Goal: Task Accomplishment & Management: Manage account settings

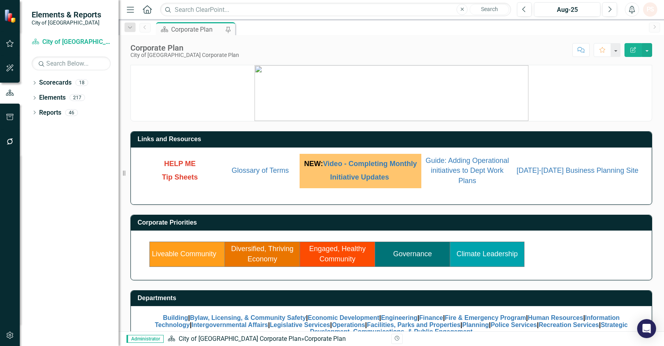
click at [410, 256] on link "Governance" at bounding box center [413, 254] width 39 height 8
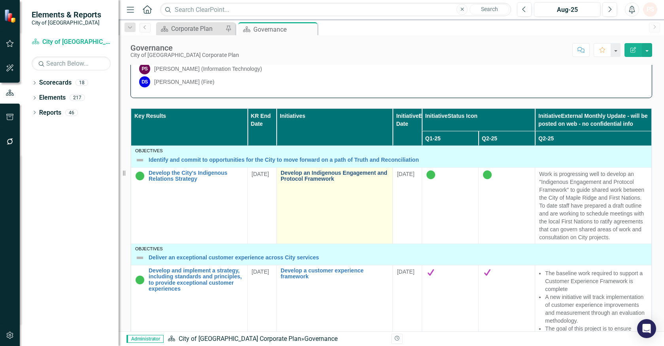
click at [306, 175] on link "Develop an Indigenous Engagement and Protocol Framework" at bounding box center [335, 176] width 108 height 12
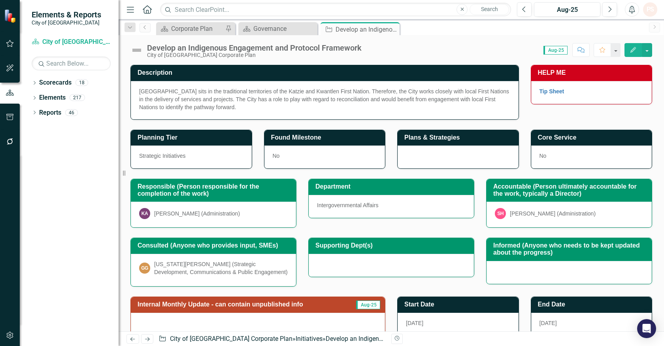
click at [215, 215] on div "[PERSON_NAME] (Administration)" at bounding box center [197, 214] width 86 height 8
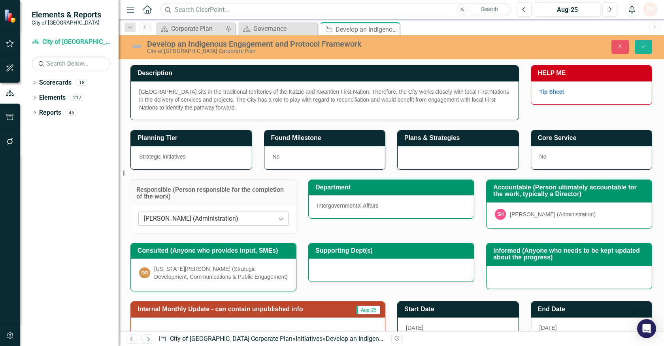
click at [280, 218] on icon at bounding box center [281, 219] width 4 height 2
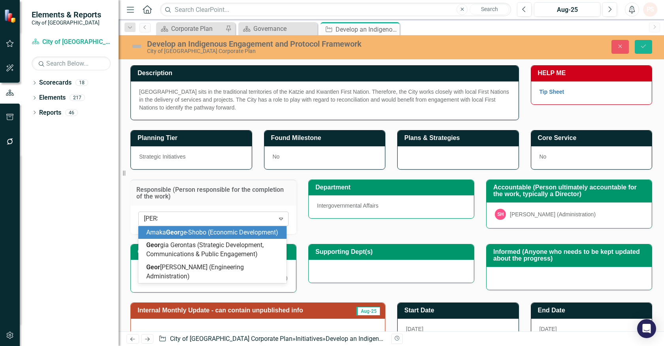
type input "georgi"
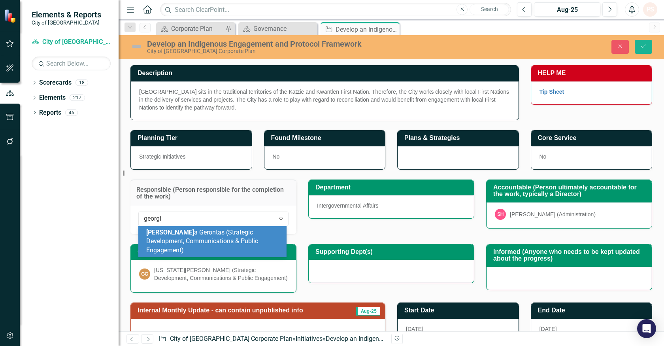
click at [246, 238] on span "[PERSON_NAME] (Strategic Development, Communications & Public Engagement)" at bounding box center [202, 242] width 112 height 26
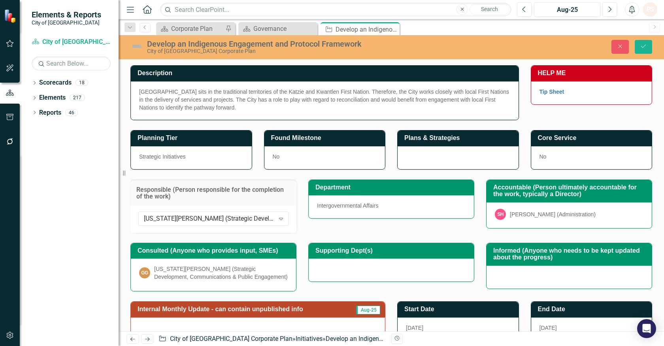
click at [210, 280] on div "[US_STATE][PERSON_NAME] (Strategic Development, Communications & Public Engagem…" at bounding box center [221, 273] width 134 height 16
click at [211, 277] on div "[US_STATE][PERSON_NAME] (Strategic Development, Communications & Public Engagem…" at bounding box center [221, 273] width 134 height 16
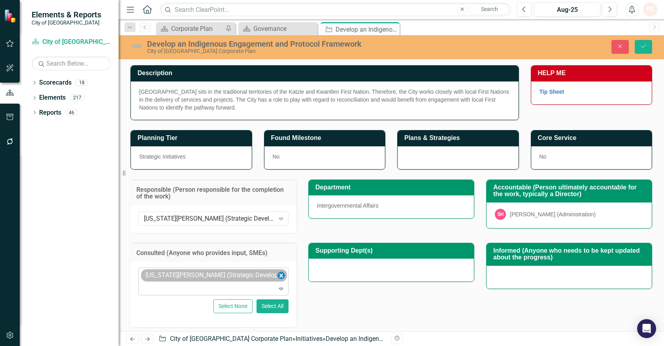
click at [278, 275] on icon "Remove Georgia Gerontas (Strategic Development, Communications & Public Engagem…" at bounding box center [282, 276] width 8 height 10
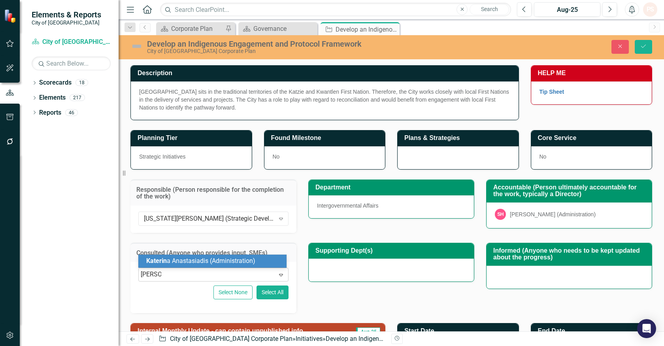
type input "[PERSON_NAME]"
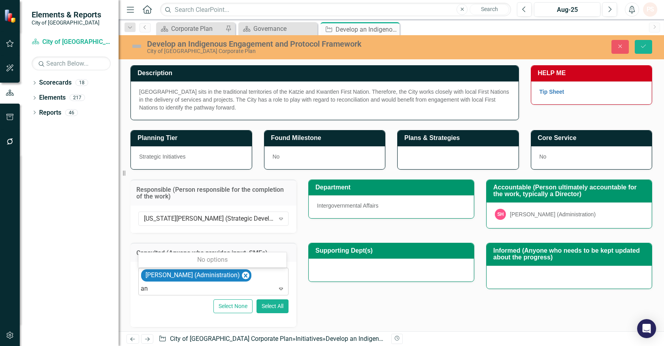
type input "a"
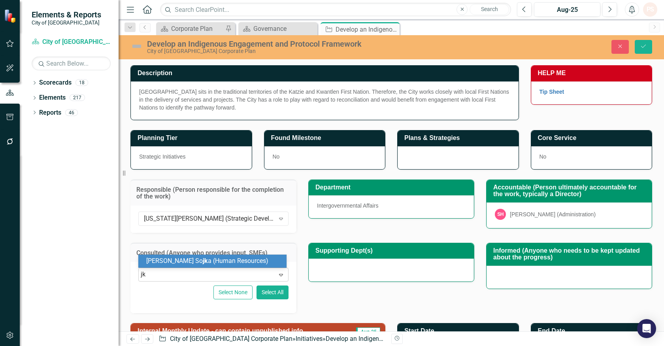
type input "j"
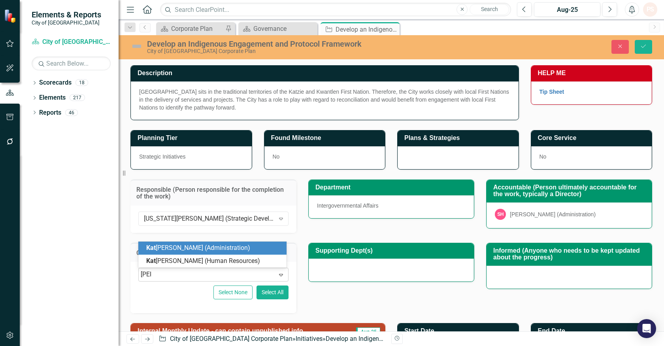
type input "kater"
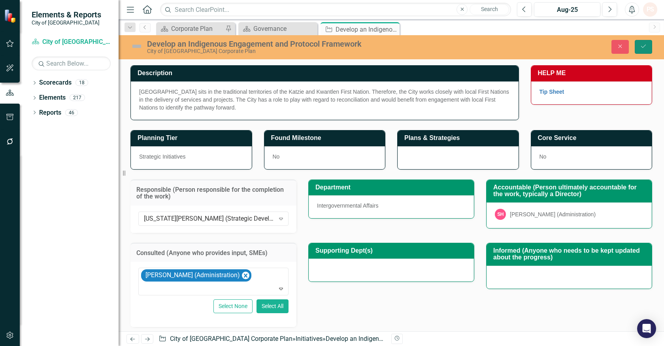
click at [641, 46] on icon "Save" at bounding box center [643, 47] width 7 height 6
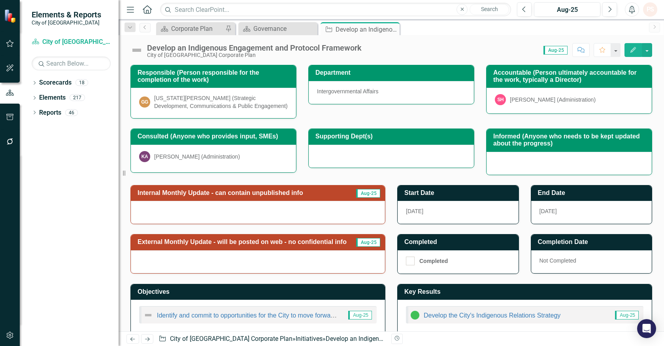
scroll to position [127, 0]
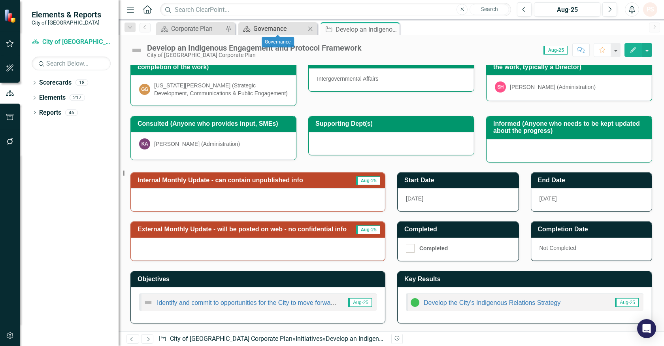
click at [281, 30] on div "Governance" at bounding box center [280, 29] width 52 height 10
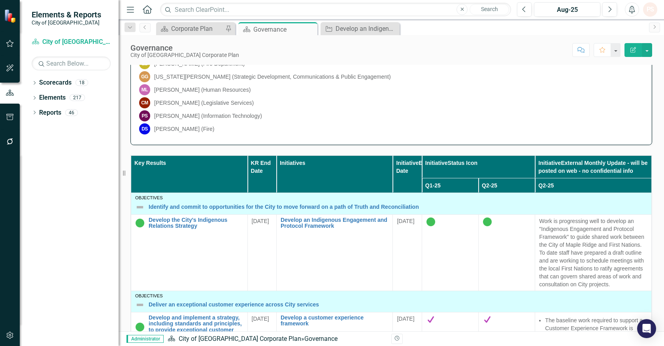
scroll to position [322, 0]
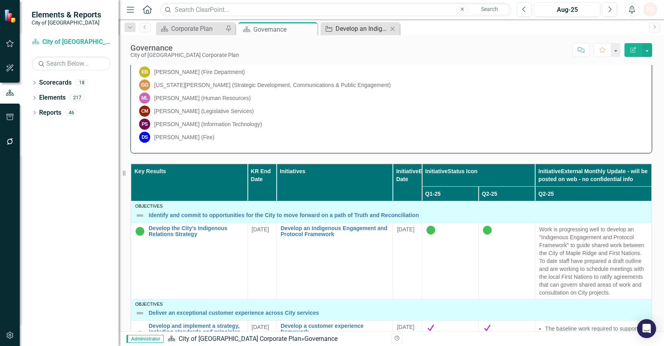
click at [358, 24] on div "Develop an Indigenous Engagement and Protocol Framework" at bounding box center [362, 29] width 52 height 10
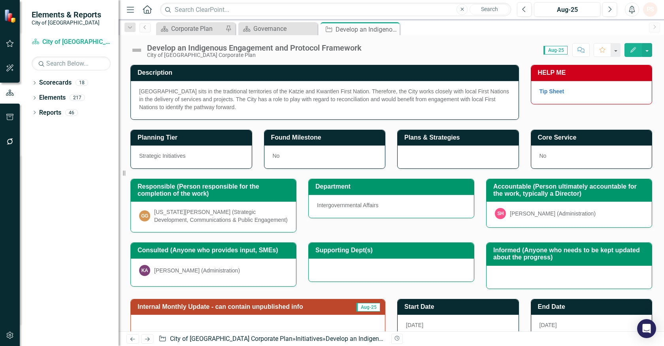
click at [134, 49] on img at bounding box center [137, 50] width 13 height 13
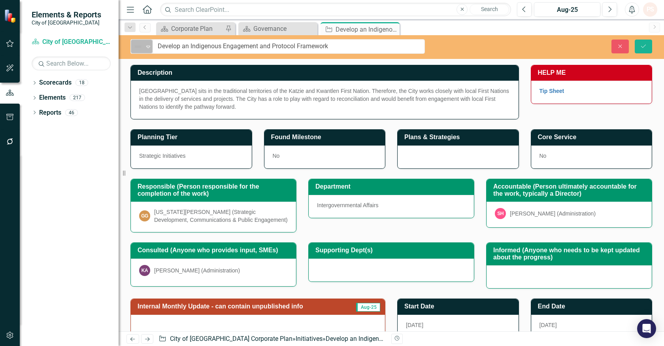
click at [146, 47] on icon "Expand" at bounding box center [148, 47] width 8 height 6
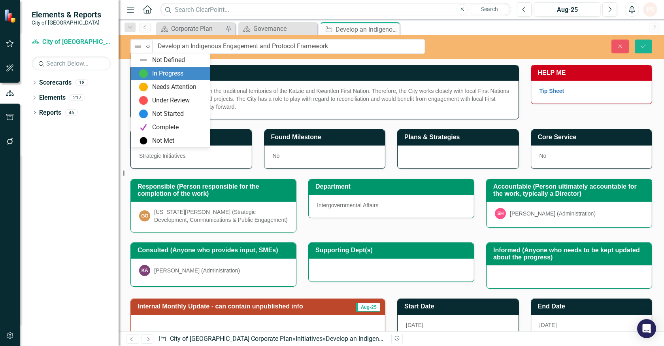
click at [148, 70] on img at bounding box center [143, 73] width 9 height 9
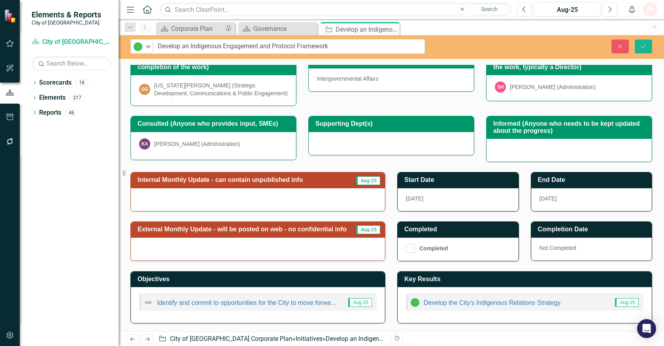
scroll to position [127, 0]
click at [207, 206] on div at bounding box center [258, 199] width 254 height 23
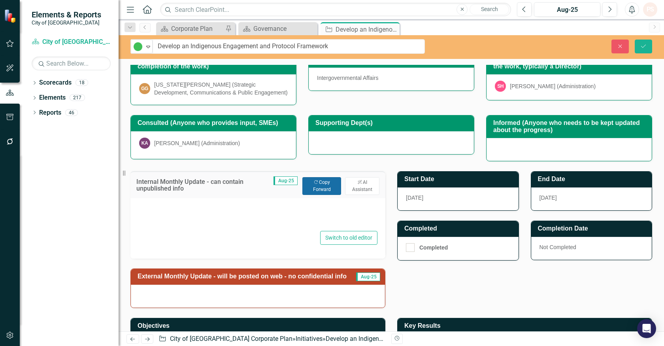
click at [321, 184] on button "Copy Forward Copy Forward" at bounding box center [322, 185] width 39 height 17
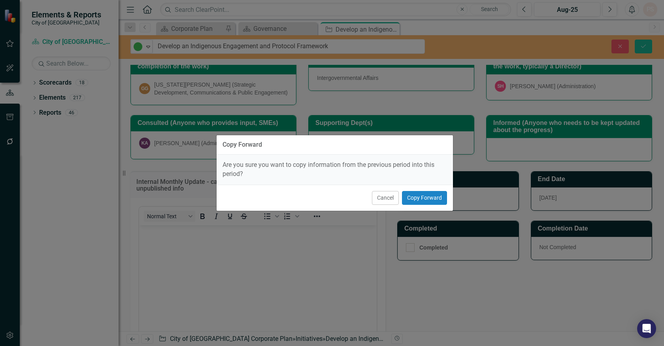
scroll to position [0, 0]
click at [416, 199] on button "Copy Forward" at bounding box center [424, 198] width 45 height 14
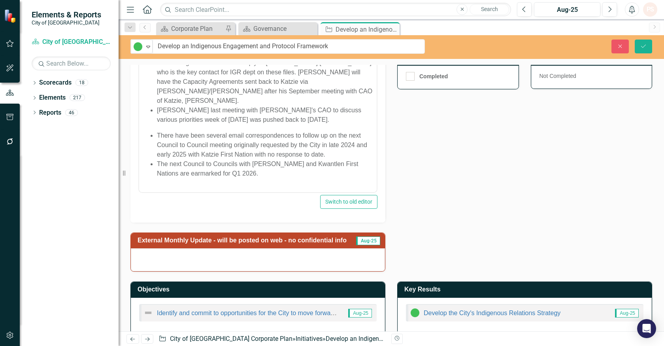
scroll to position [303, 0]
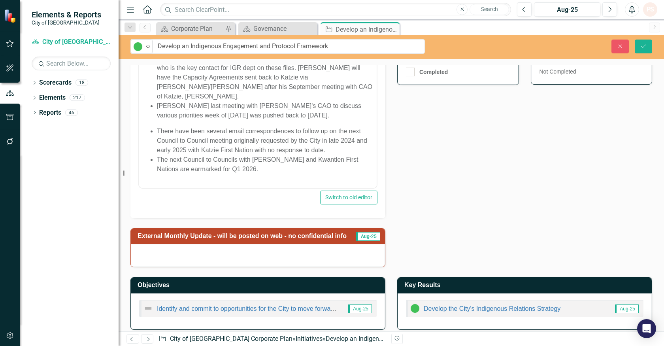
click at [202, 251] on div at bounding box center [258, 255] width 254 height 23
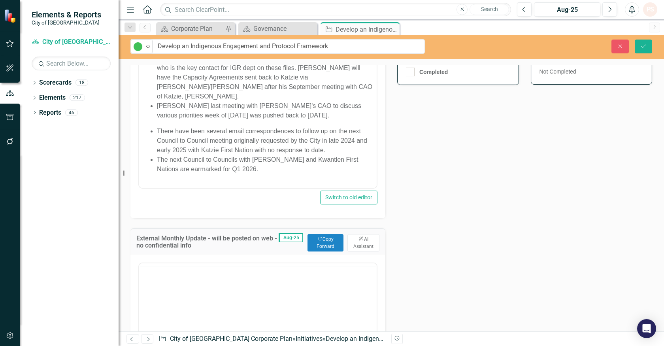
scroll to position [0, 0]
click at [314, 245] on button "Copy Forward Copy Forward" at bounding box center [326, 242] width 36 height 17
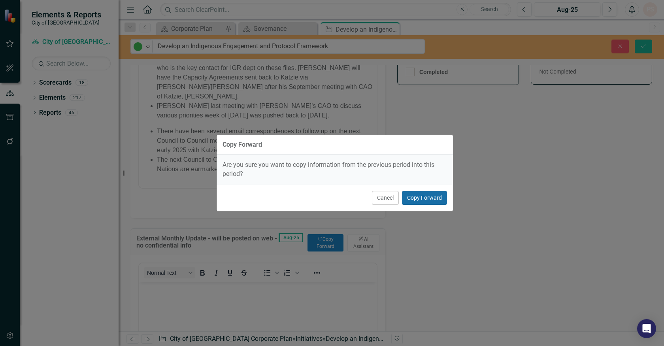
click at [433, 198] on button "Copy Forward" at bounding box center [424, 198] width 45 height 14
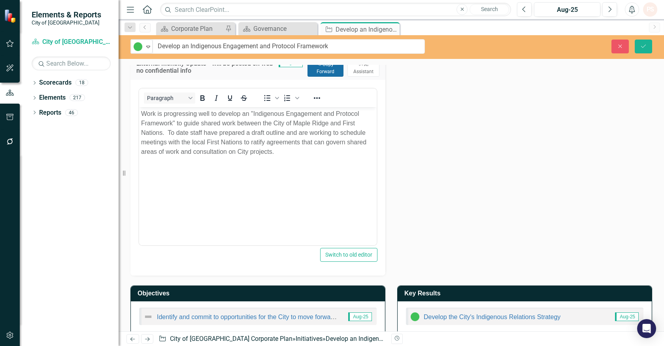
scroll to position [479, 0]
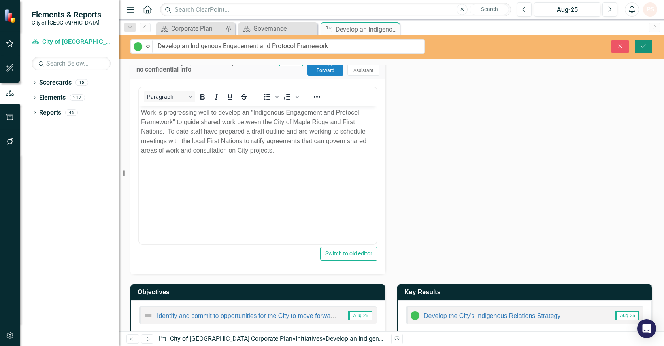
click at [642, 46] on icon "Save" at bounding box center [643, 47] width 7 height 6
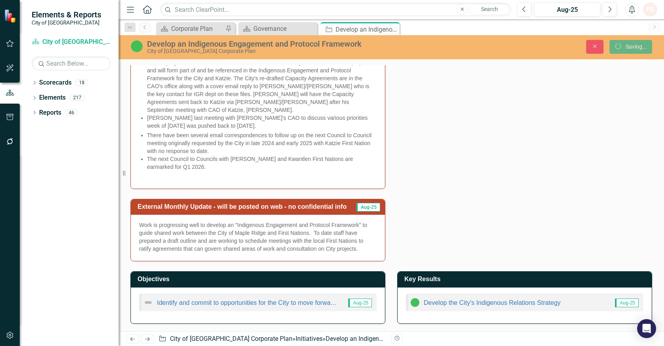
scroll to position [394, 0]
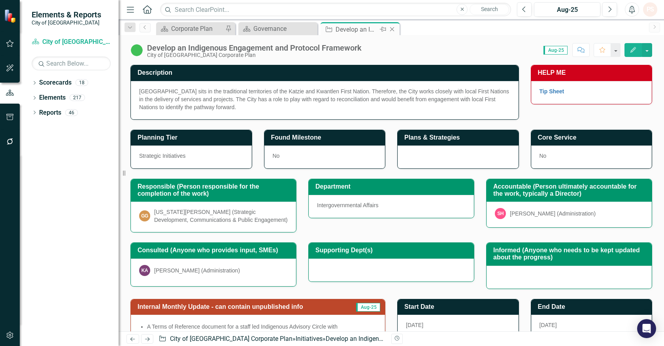
click at [394, 29] on icon "Close" at bounding box center [392, 29] width 8 height 6
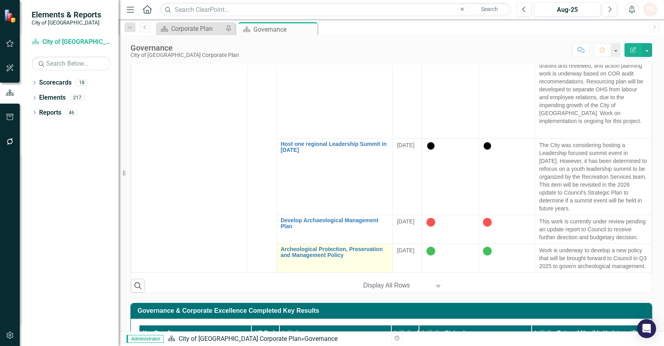
scroll to position [483, 0]
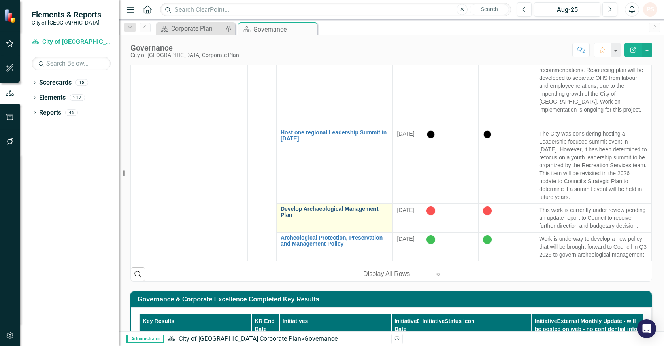
click at [331, 206] on link "Develop Archaeological Management Plan" at bounding box center [335, 212] width 108 height 12
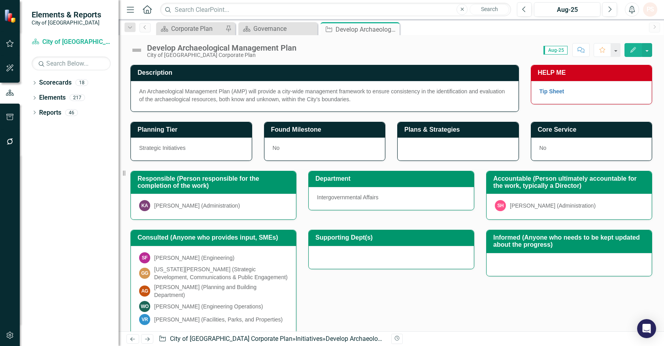
click at [207, 206] on div "[PERSON_NAME] (Administration)" at bounding box center [197, 206] width 86 height 8
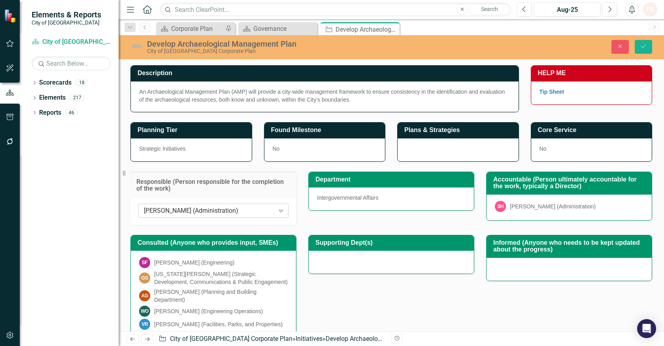
click at [279, 210] on icon at bounding box center [281, 211] width 4 height 2
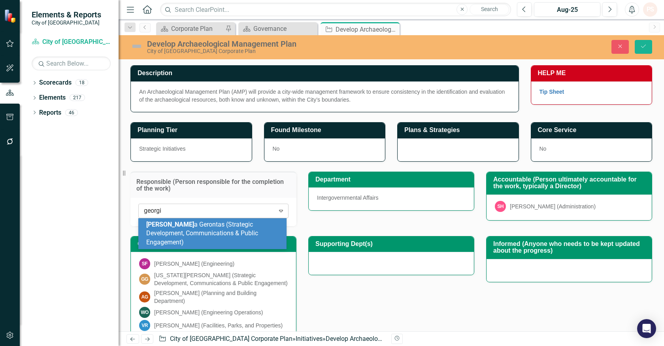
type input "[US_STATE]"
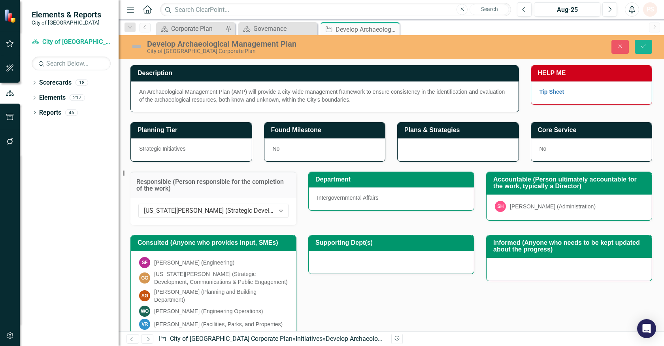
click at [334, 227] on div "Supporting Dept(s)" at bounding box center [392, 249] width 178 height 49
click at [232, 262] on div "SF [PERSON_NAME] (Engineering)" at bounding box center [213, 262] width 149 height 11
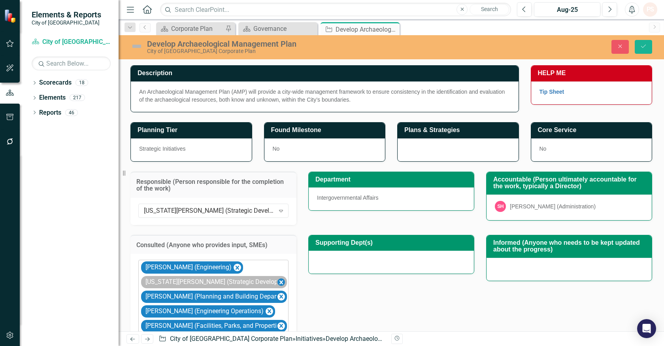
click at [278, 282] on icon "Remove Georgia Gerontas (Strategic Development, Communications & Public Engagem…" at bounding box center [282, 282] width 8 height 10
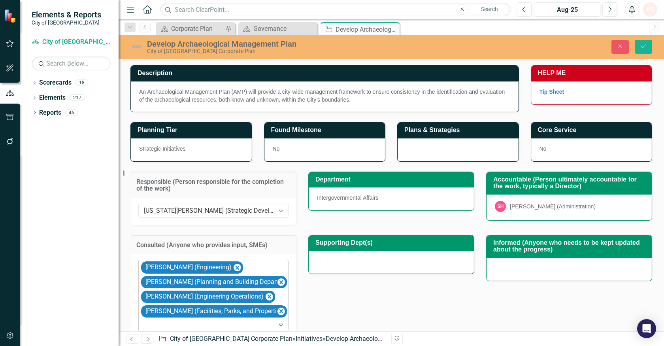
scroll to position [140, 0]
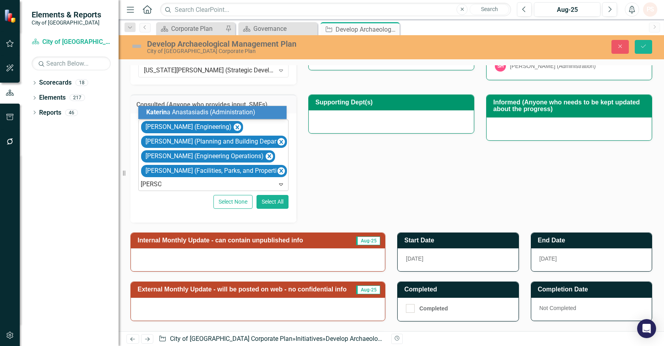
type input "[PERSON_NAME]"
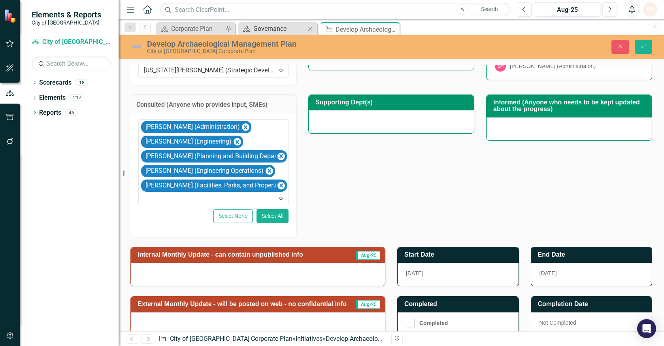
click at [290, 26] on div "Governance" at bounding box center [280, 29] width 52 height 10
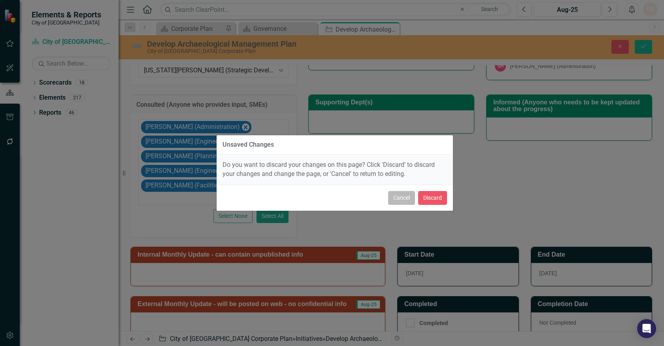
click at [401, 198] on button "Cancel" at bounding box center [401, 198] width 27 height 14
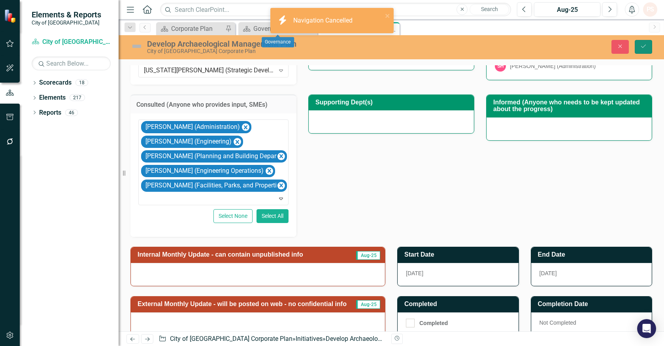
click at [638, 48] on button "Save" at bounding box center [643, 47] width 17 height 14
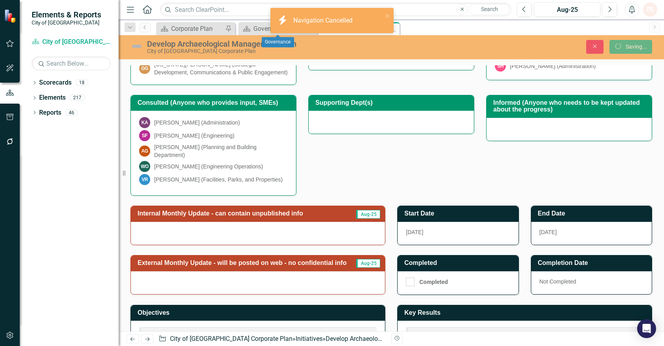
scroll to position [138, 0]
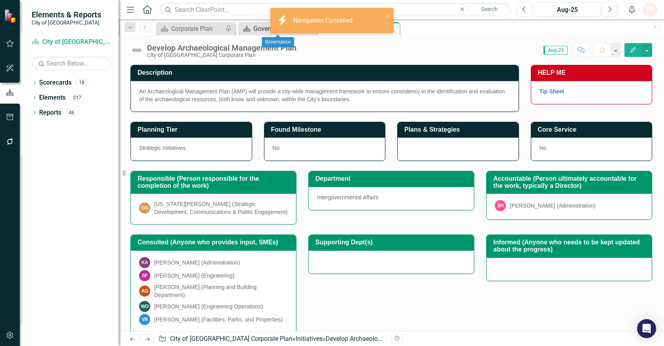
click at [262, 27] on div "Governance" at bounding box center [280, 29] width 52 height 10
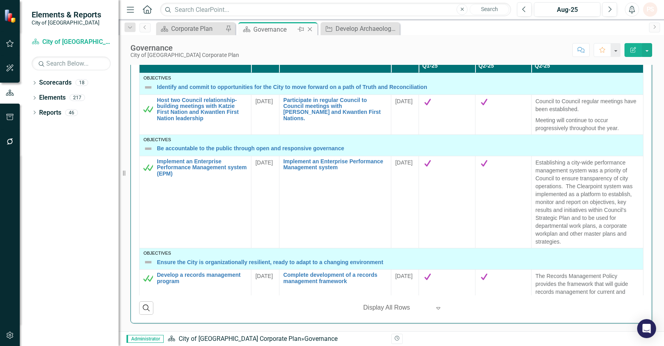
scroll to position [762, 0]
click at [393, 26] on icon "Close" at bounding box center [393, 29] width 8 height 6
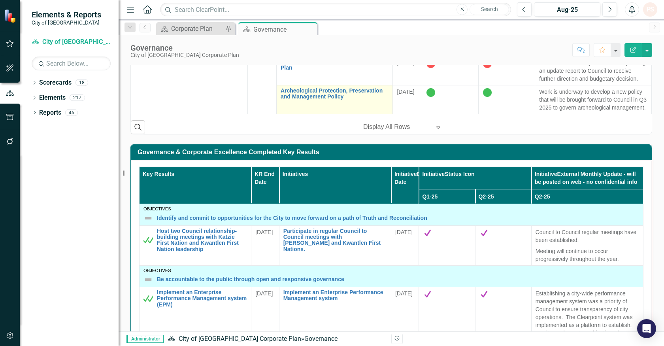
scroll to position [2081, 0]
click at [300, 85] on td "Develop Archaeological Management Plan Link Map View Link Map Edit Edit Initiat…" at bounding box center [334, 71] width 117 height 29
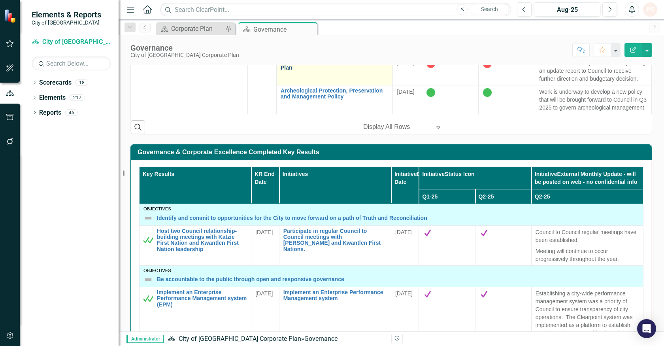
click at [300, 71] on link "Develop Archaeological Management Plan" at bounding box center [335, 65] width 108 height 12
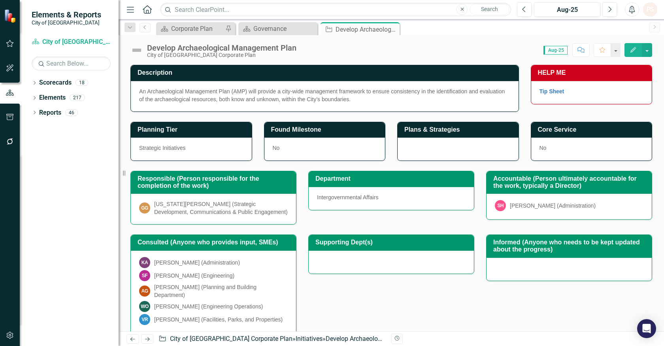
click at [141, 52] on img at bounding box center [137, 50] width 13 height 13
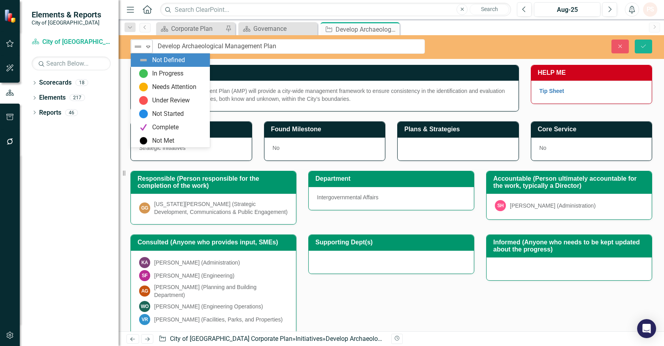
click at [148, 45] on icon "Expand" at bounding box center [148, 47] width 8 height 6
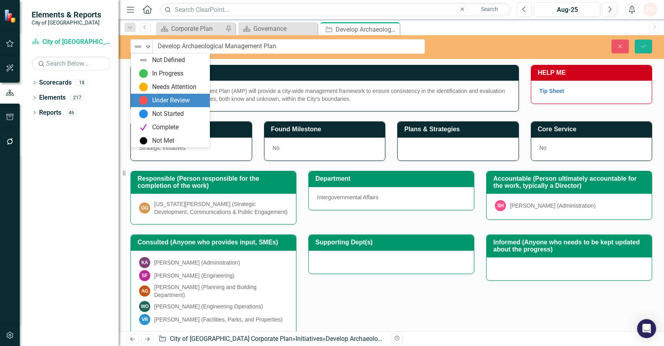
click at [155, 104] on div "Under Review" at bounding box center [171, 100] width 38 height 9
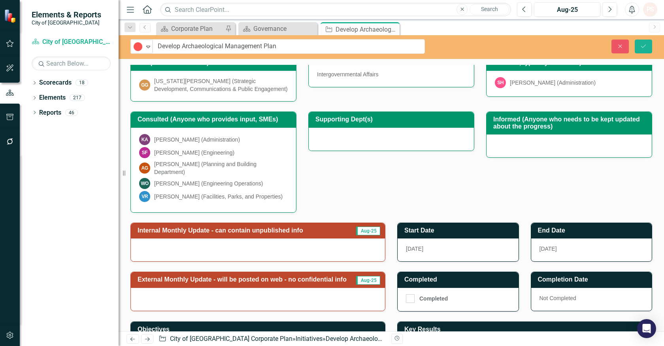
scroll to position [132, 0]
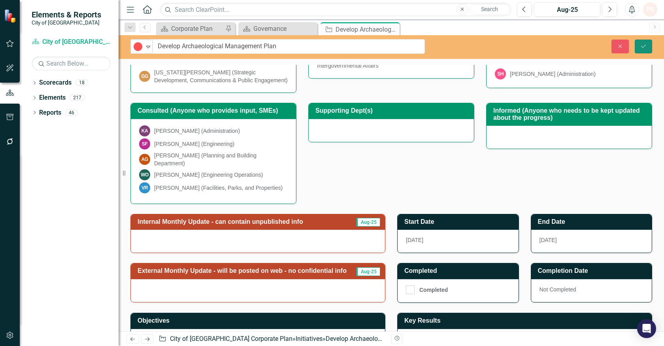
click at [640, 44] on button "Save" at bounding box center [643, 47] width 17 height 14
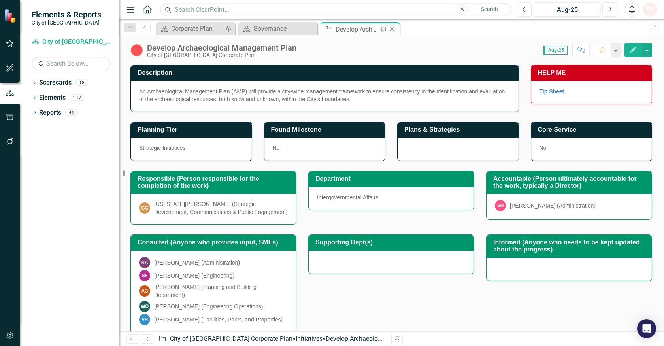
click at [393, 28] on icon at bounding box center [392, 29] width 4 height 4
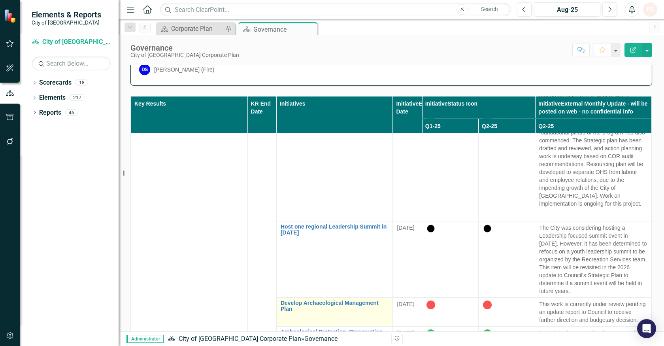
scroll to position [410, 0]
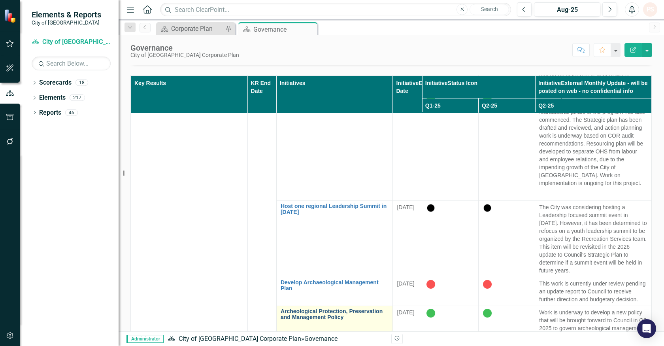
click at [333, 308] on link "Archeological Protection, Preservation and Management Policy" at bounding box center [335, 314] width 108 height 12
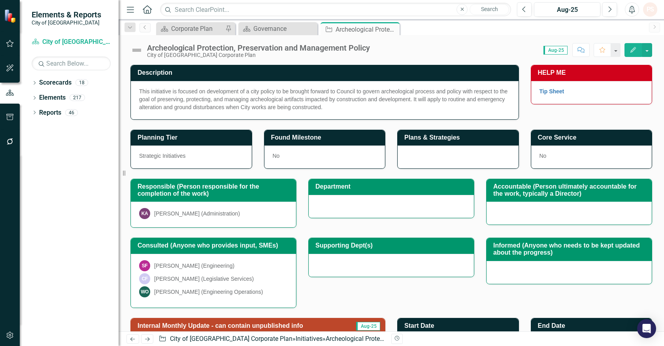
click at [140, 48] on img at bounding box center [137, 50] width 13 height 13
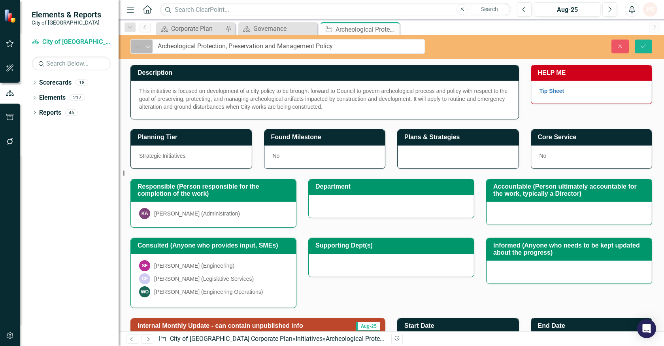
click at [144, 45] on div "Not Defined Expand" at bounding box center [142, 47] width 22 height 14
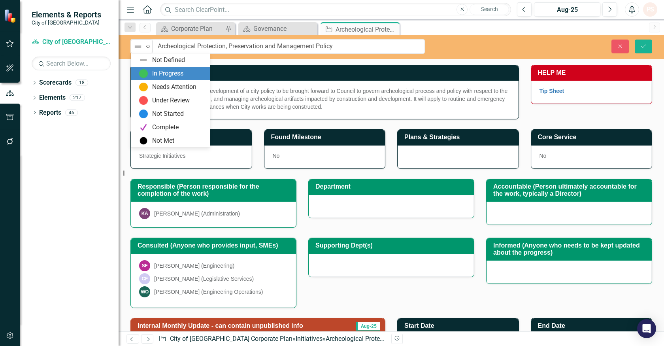
click at [143, 72] on img at bounding box center [143, 73] width 9 height 9
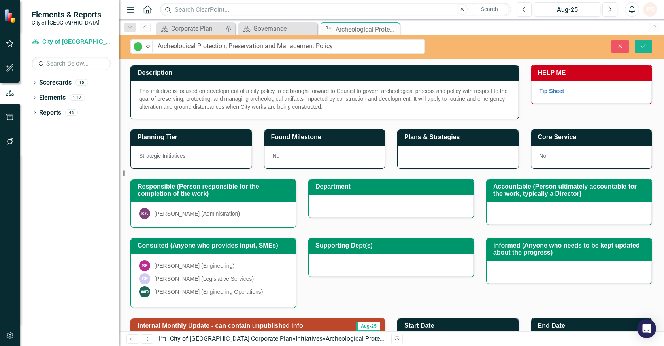
click at [197, 212] on div "[PERSON_NAME] (Administration)" at bounding box center [197, 214] width 86 height 8
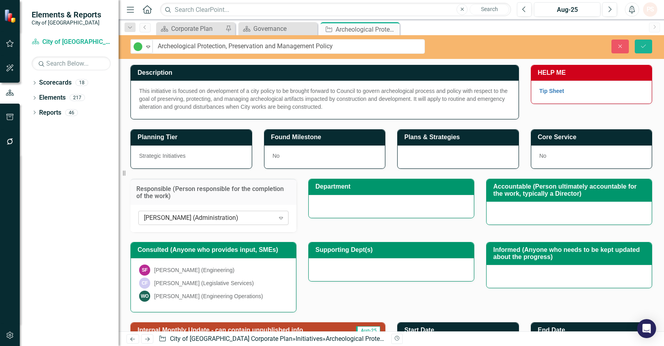
click at [282, 219] on icon "Expand" at bounding box center [281, 218] width 8 height 6
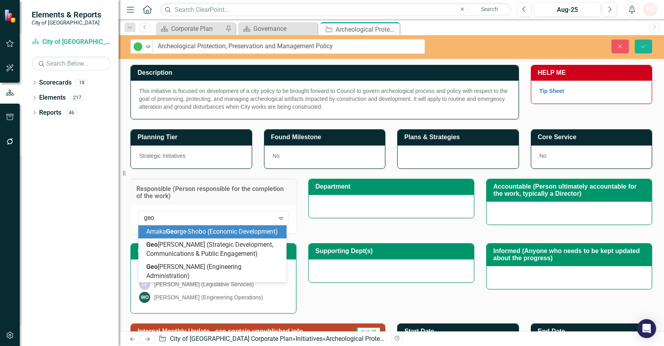
type input "geor"
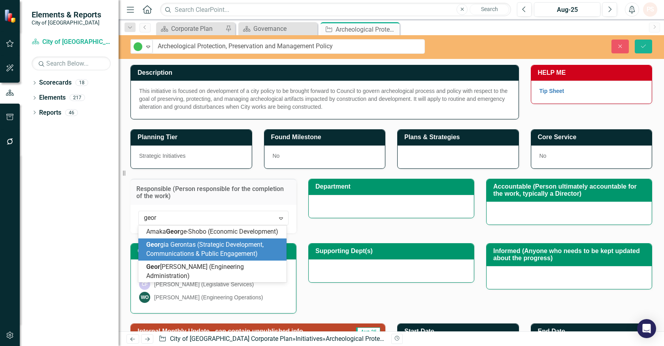
click at [214, 246] on span "Geor gia Gerontas (Strategic Development, Communications & Public Engagement)" at bounding box center [204, 249] width 117 height 17
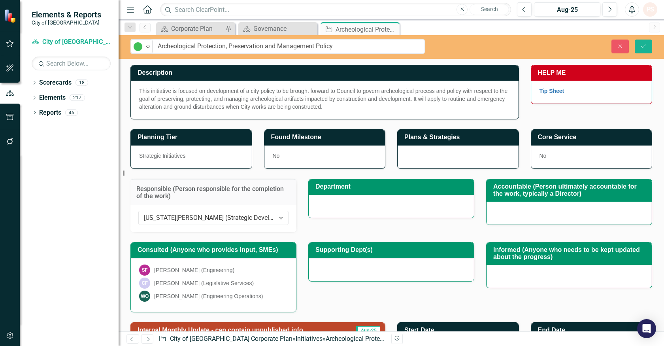
click at [271, 297] on div "WO [PERSON_NAME] (Engineering Operations)" at bounding box center [213, 296] width 149 height 11
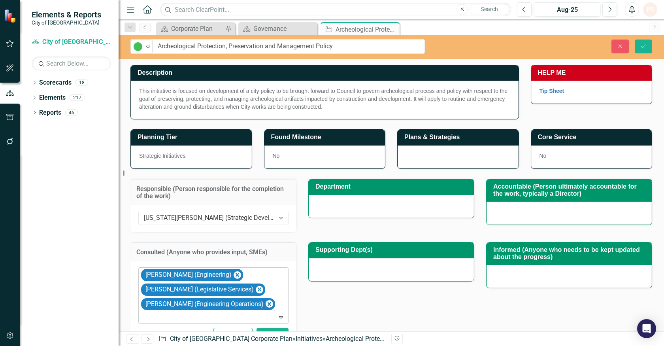
click at [168, 314] on div at bounding box center [214, 317] width 147 height 11
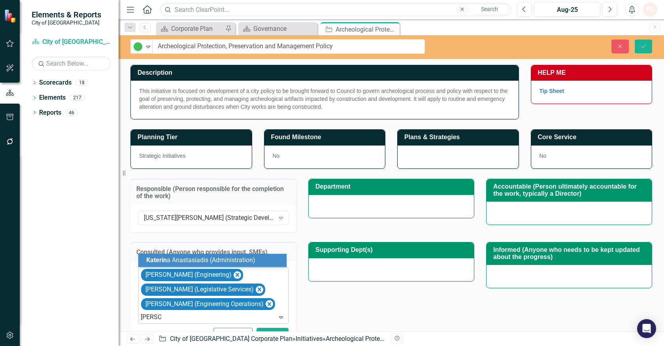
type input "[PERSON_NAME]"
click at [192, 259] on span "[PERSON_NAME] (Administration)" at bounding box center [200, 260] width 108 height 8
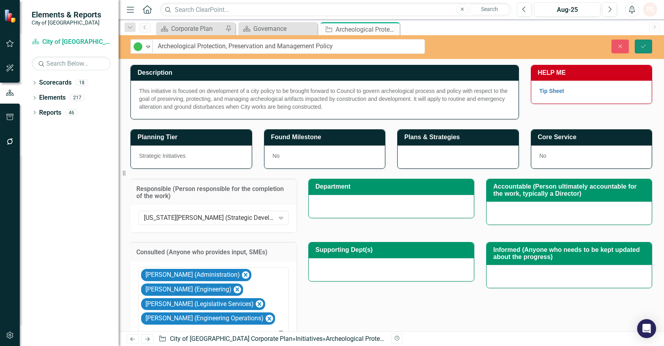
click at [644, 42] on button "Save" at bounding box center [643, 47] width 17 height 14
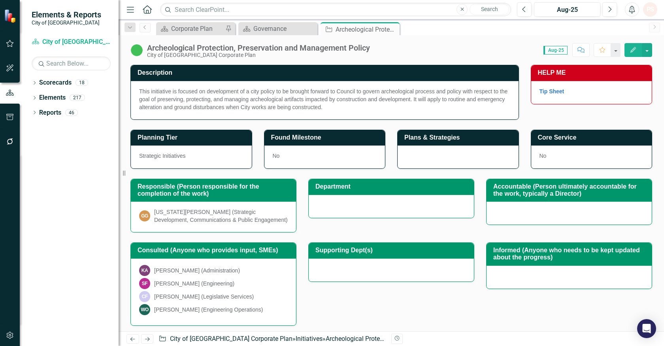
scroll to position [164, 0]
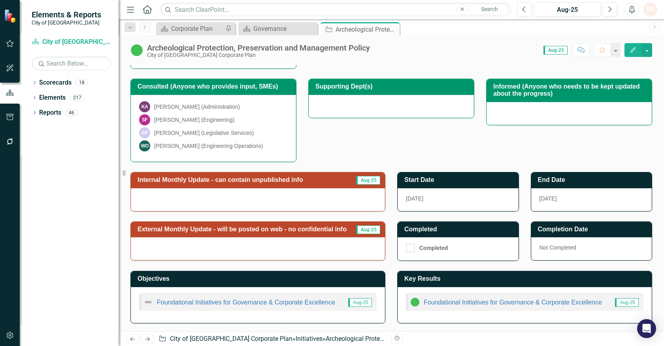
click at [334, 199] on div at bounding box center [258, 199] width 254 height 23
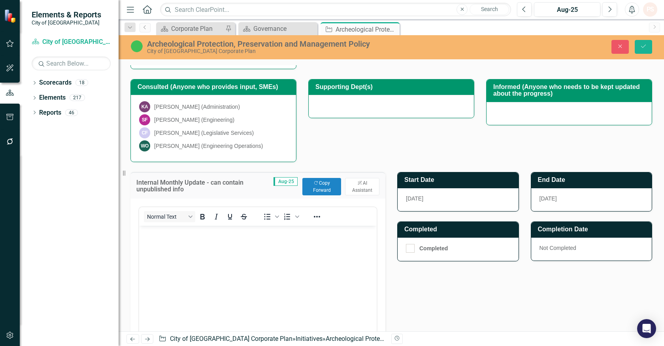
scroll to position [0, 0]
click at [327, 183] on button "Copy Forward Copy Forward" at bounding box center [322, 186] width 39 height 17
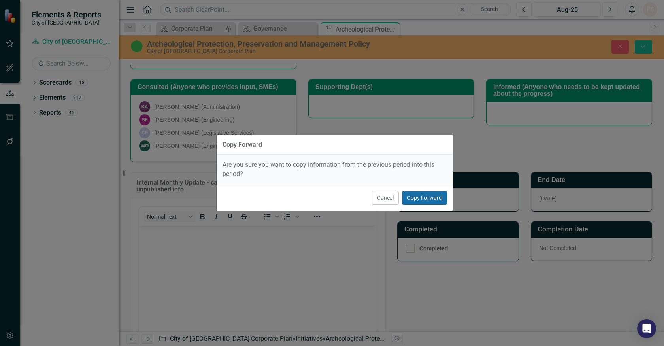
click at [419, 199] on button "Copy Forward" at bounding box center [424, 198] width 45 height 14
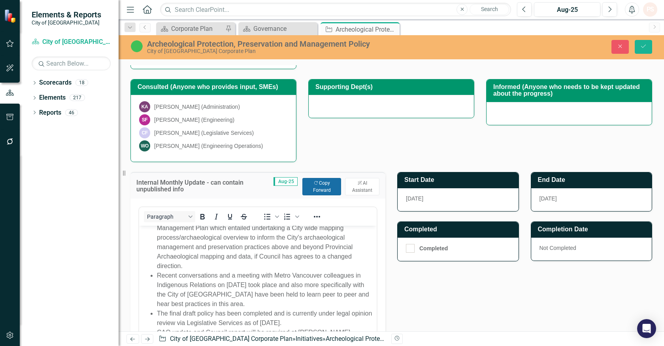
scroll to position [347, 0]
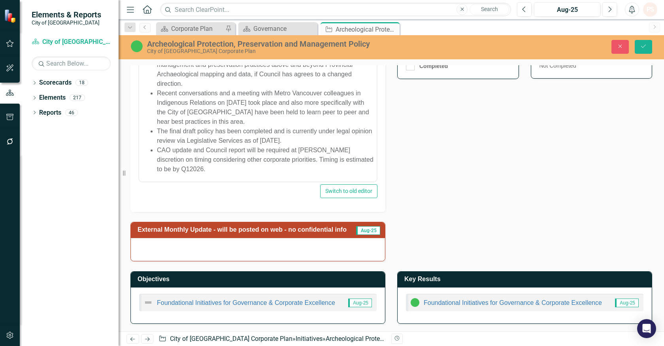
click at [308, 246] on div at bounding box center [258, 249] width 254 height 23
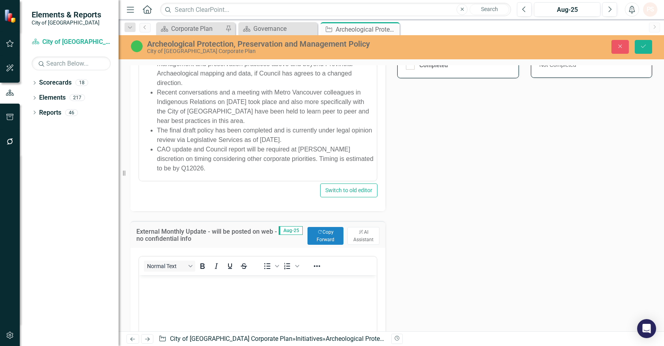
scroll to position [0, 0]
click at [320, 235] on button "Copy Forward Copy Forward" at bounding box center [326, 235] width 36 height 17
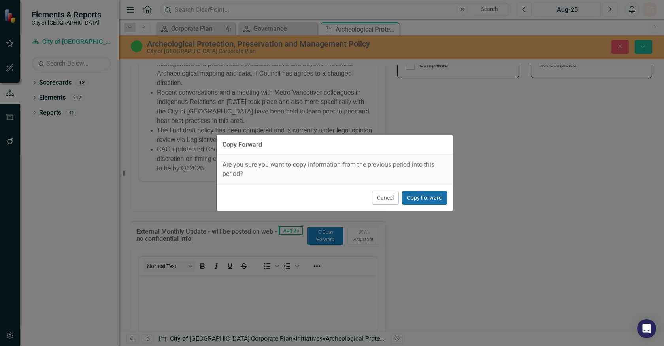
click at [414, 198] on button "Copy Forward" at bounding box center [424, 198] width 45 height 14
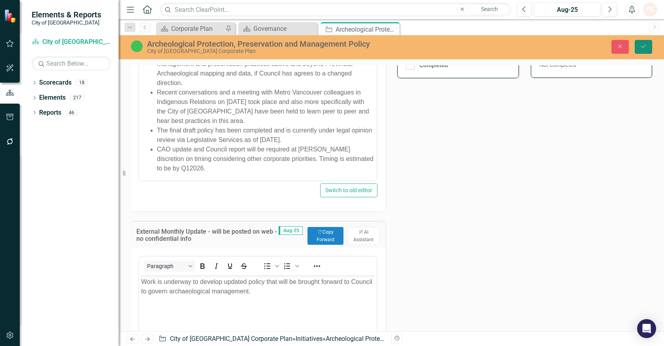
click at [647, 44] on icon "Save" at bounding box center [643, 47] width 7 height 6
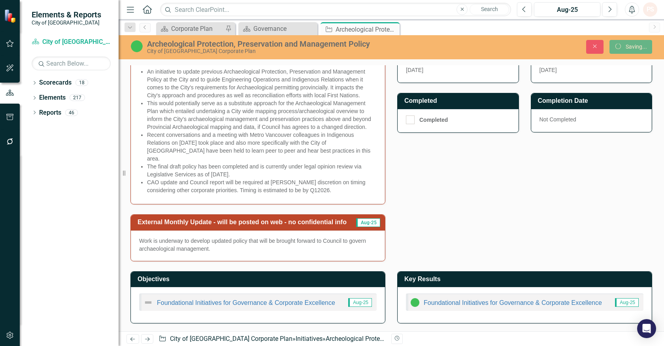
scroll to position [286, 0]
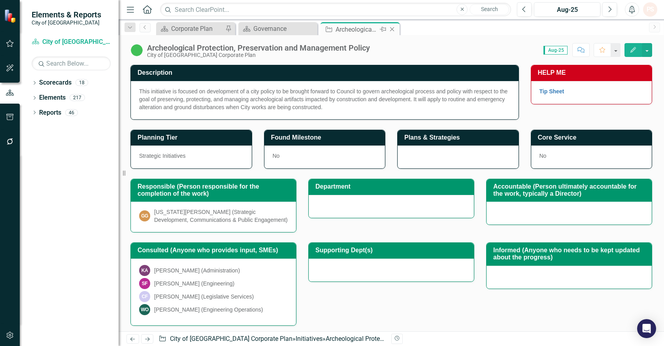
click at [392, 31] on icon "Close" at bounding box center [392, 29] width 8 height 6
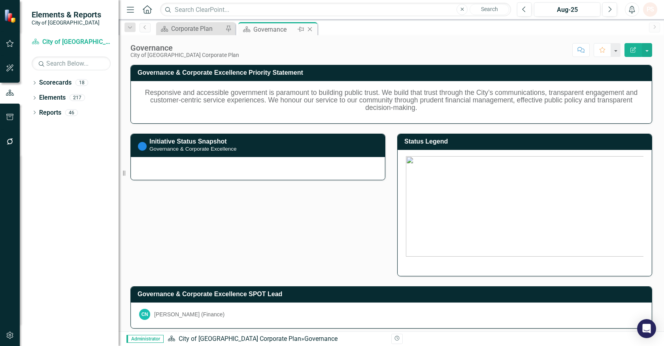
click at [289, 28] on div "Governance" at bounding box center [275, 30] width 42 height 10
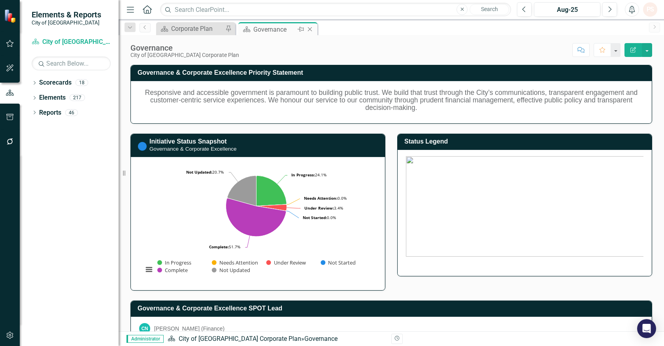
click at [309, 26] on icon "Close" at bounding box center [310, 29] width 8 height 6
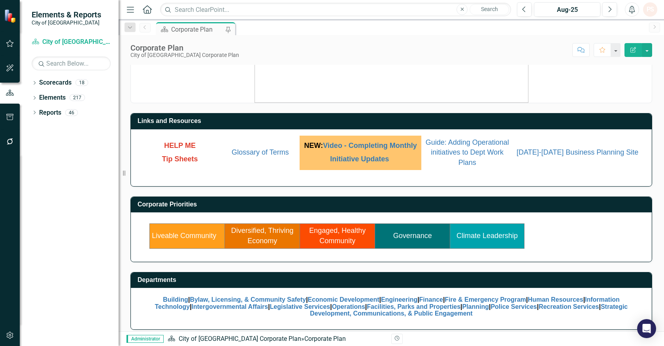
scroll to position [28, 0]
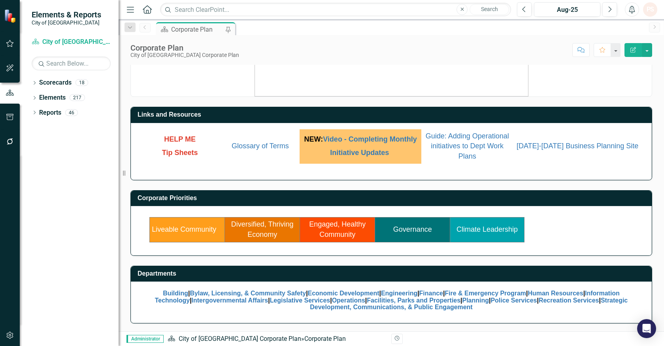
click at [262, 235] on link "Diversified, Thriving Economy" at bounding box center [262, 229] width 62 height 18
